Goal: Check status: Check status

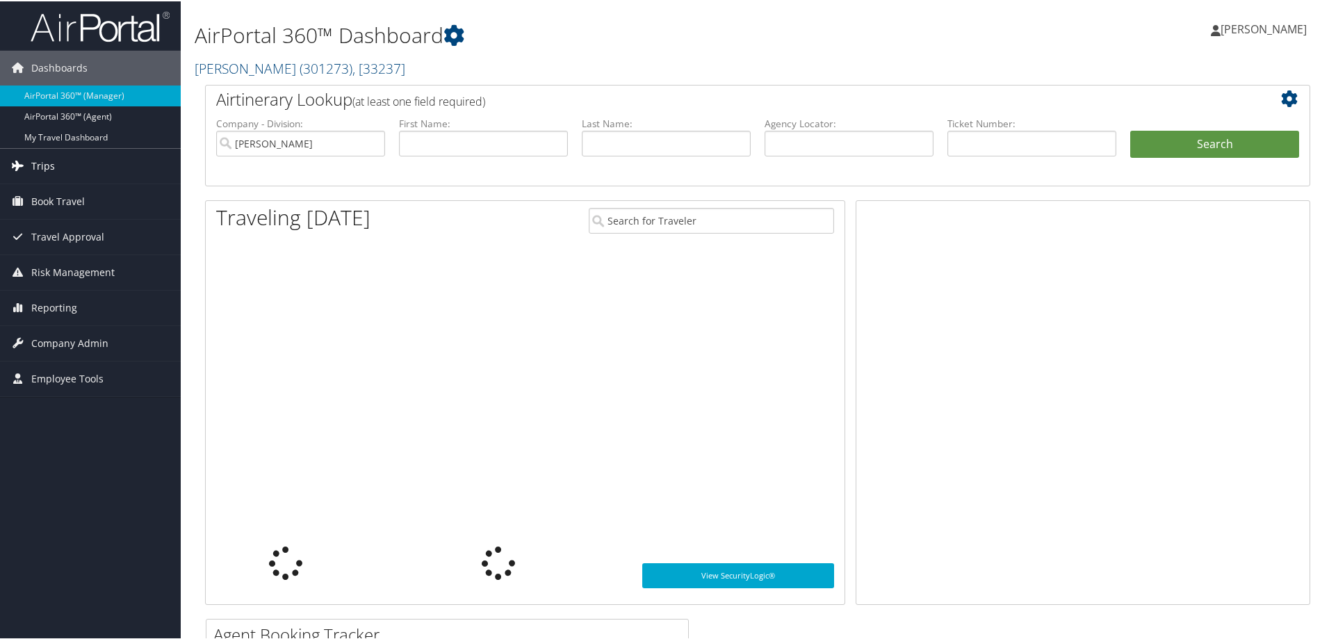
click at [146, 159] on link "Trips" at bounding box center [90, 164] width 181 height 35
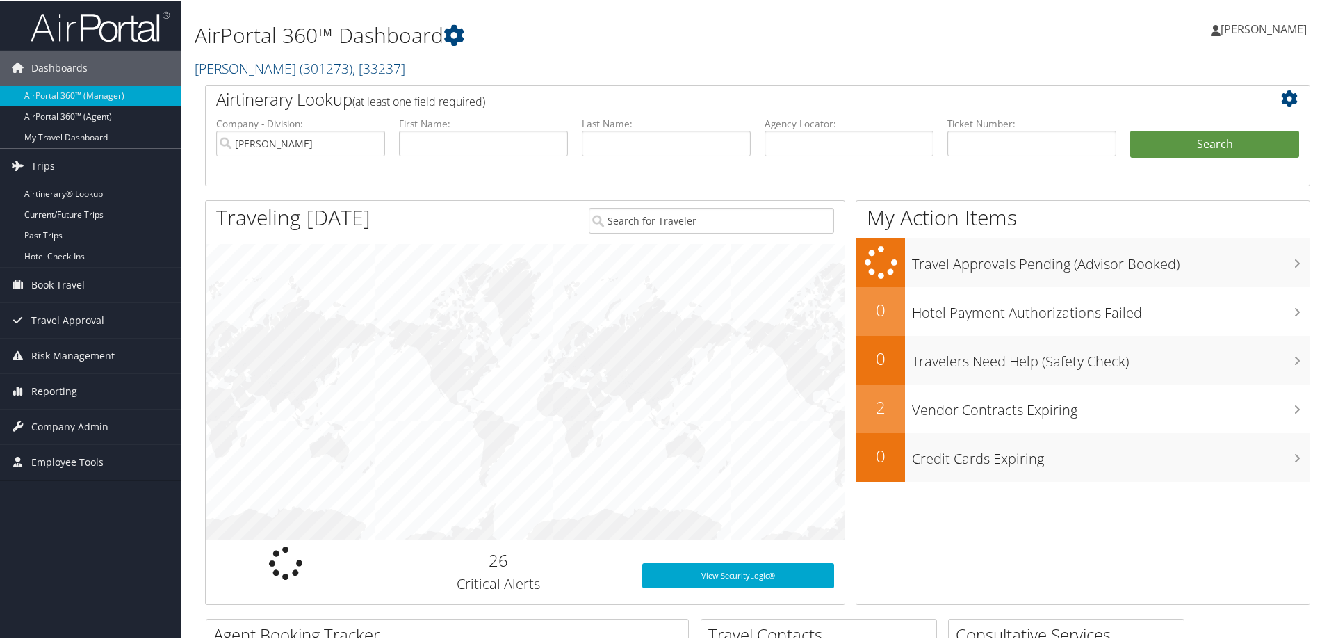
drag, startPoint x: 65, startPoint y: 257, endPoint x: 300, endPoint y: 254, distance: 235.7
click at [66, 256] on link "Hotel Check-ins" at bounding box center [90, 255] width 181 height 21
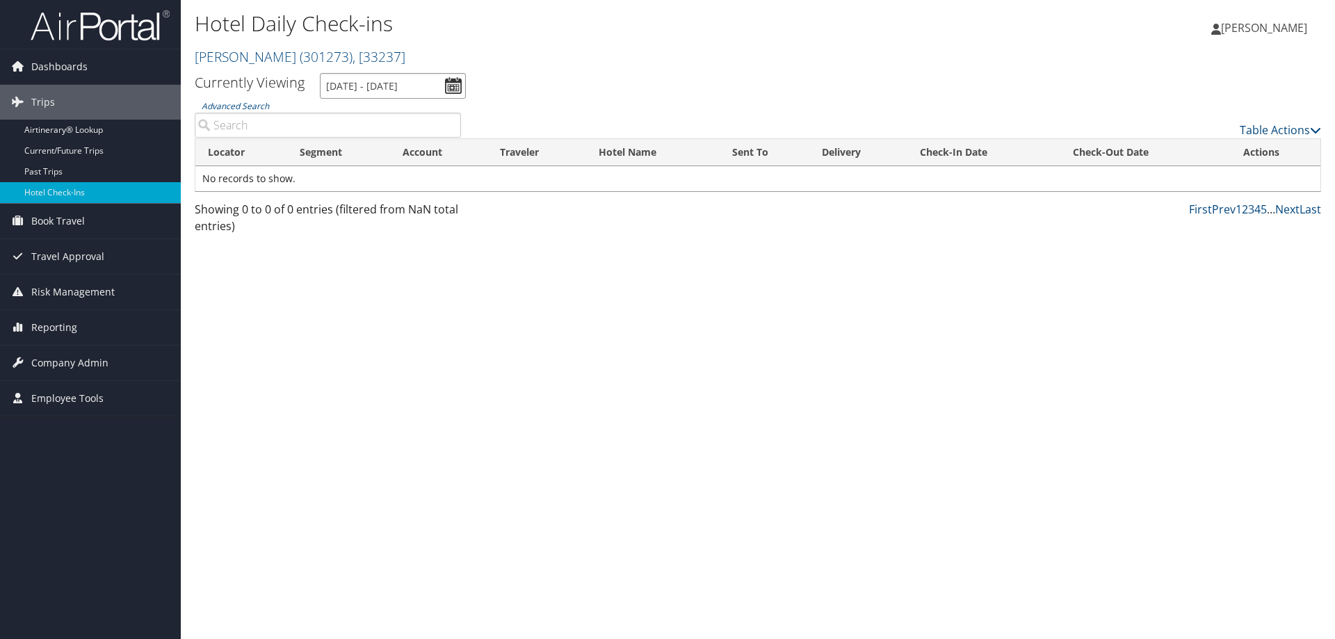
click at [381, 87] on input "10/10/2025 - 10/10/2025" at bounding box center [393, 86] width 146 height 26
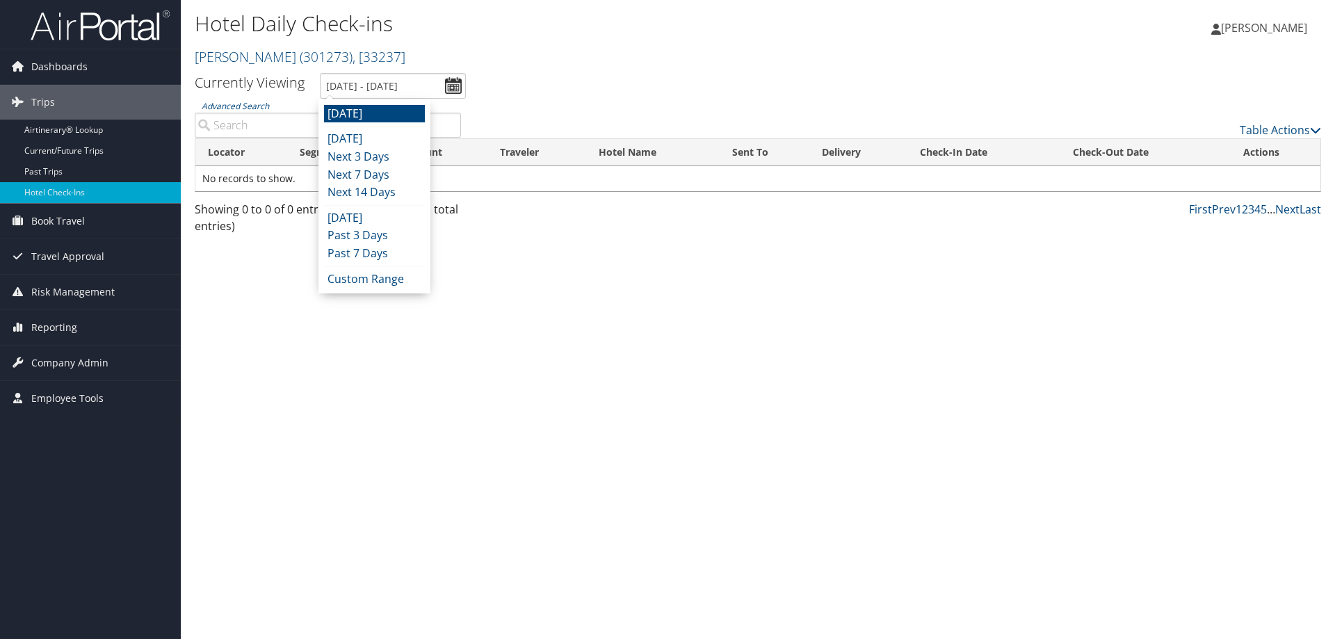
click at [379, 139] on li "Today" at bounding box center [374, 139] width 101 height 18
type input "10/9/2025 - 10/9/2025"
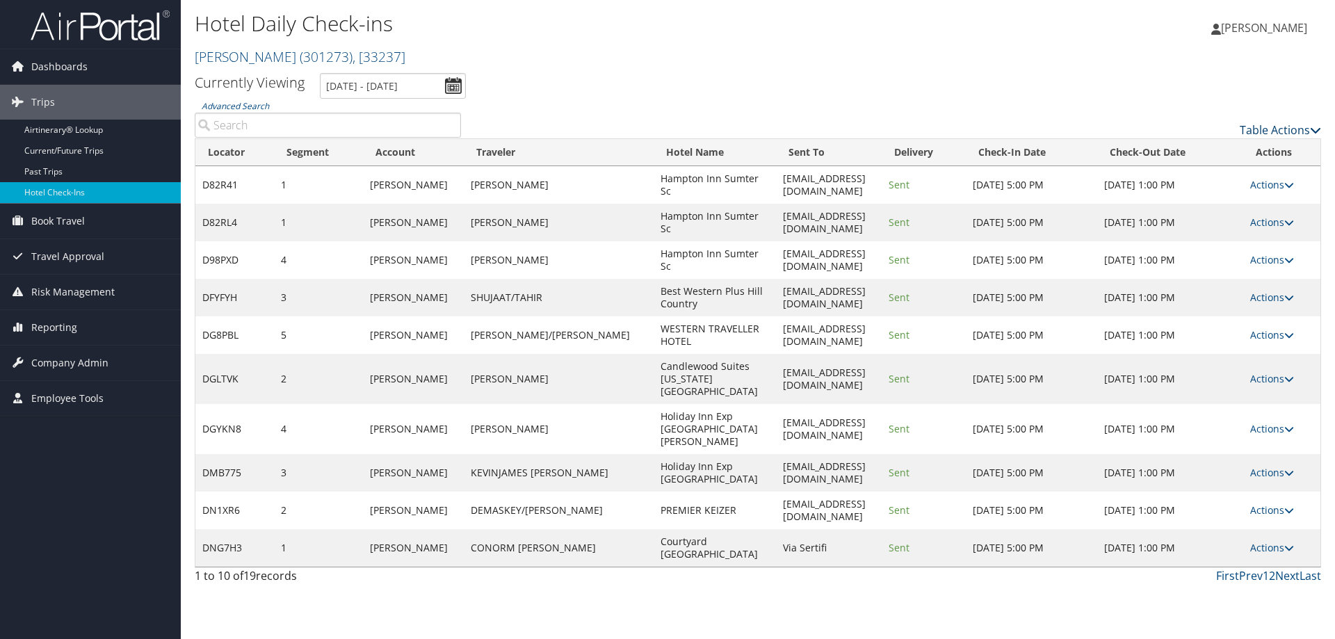
click at [1270, 133] on link "Table Actions" at bounding box center [1280, 129] width 81 height 15
click at [1197, 202] on link "Page Length" at bounding box center [1223, 199] width 183 height 24
click at [1189, 181] on link "25" at bounding box center [1223, 177] width 183 height 24
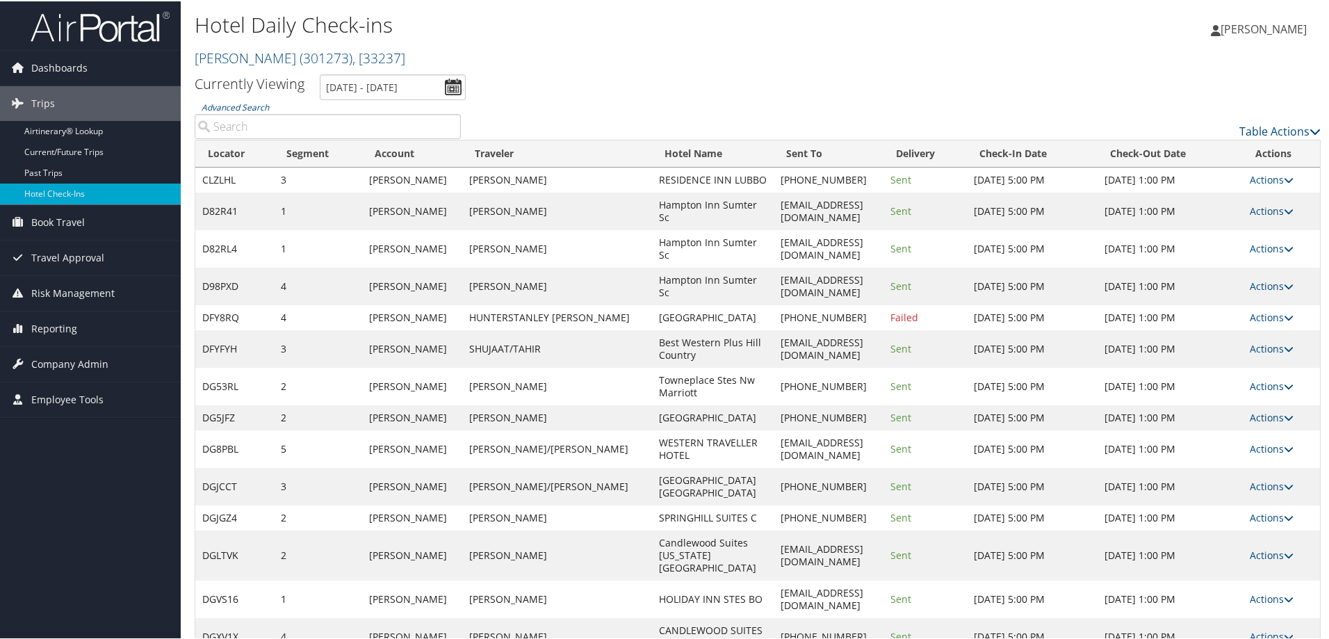
click at [735, 85] on ul "Currently Viewing 10/9/2025 - 10/9/2025" at bounding box center [750, 86] width 1142 height 26
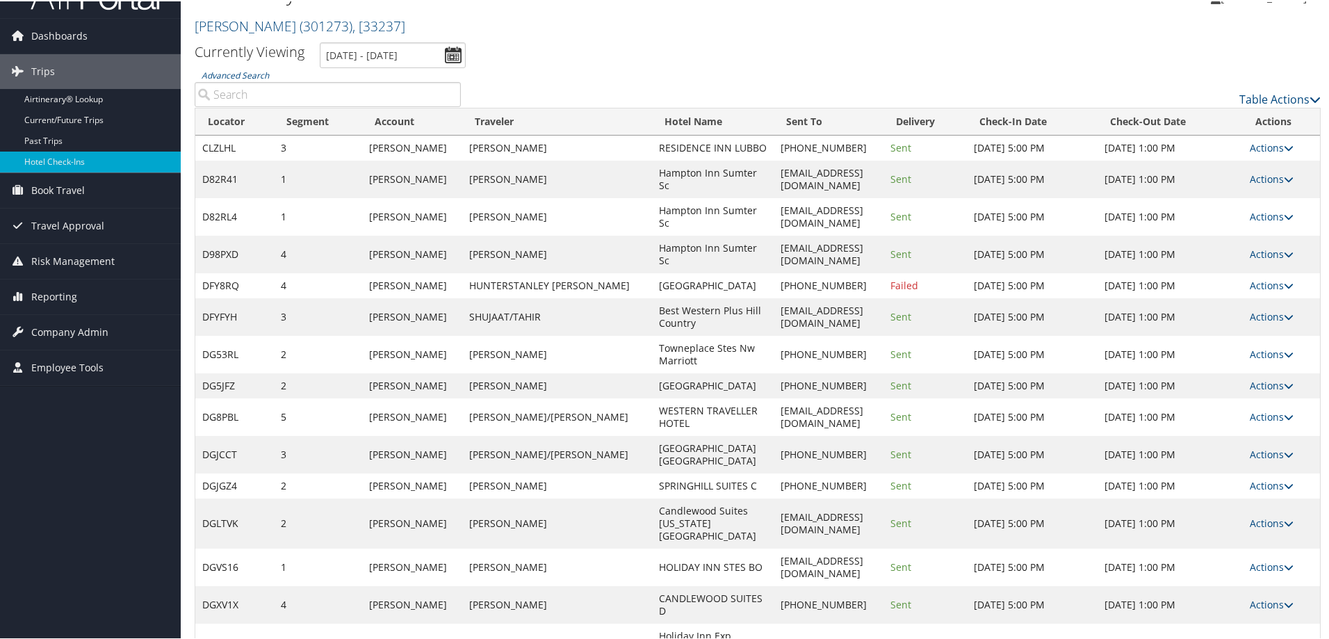
scroll to position [31, 0]
